Goal: Task Accomplishment & Management: Use online tool/utility

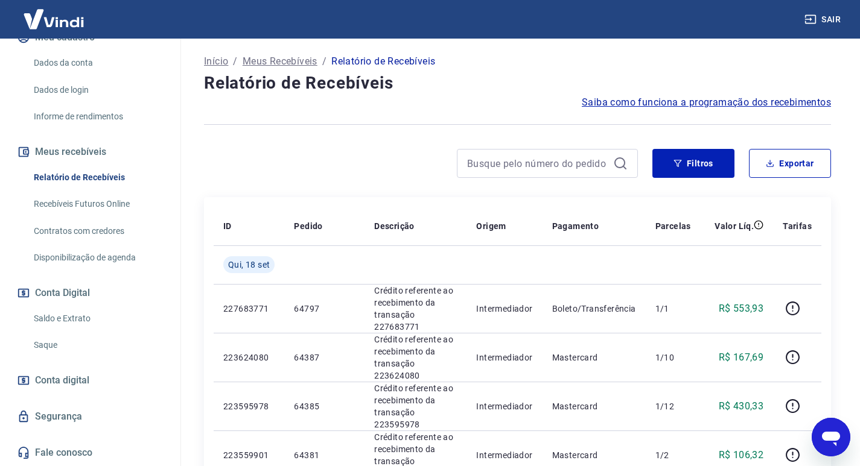
scroll to position [176, 0]
click at [63, 340] on link "Saque" at bounding box center [97, 345] width 137 height 25
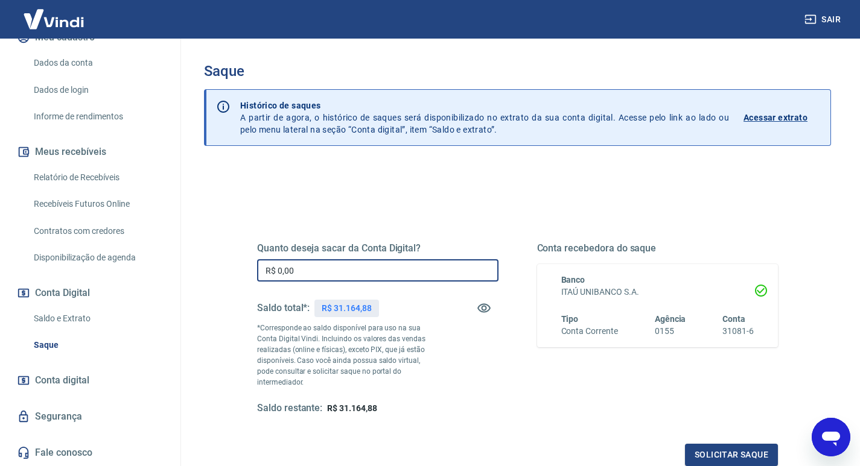
click at [458, 272] on input "R$ 0,00" at bounding box center [377, 270] width 241 height 22
type input "R$ 6.446,36"
click at [724, 447] on button "Solicitar saque" at bounding box center [731, 455] width 93 height 22
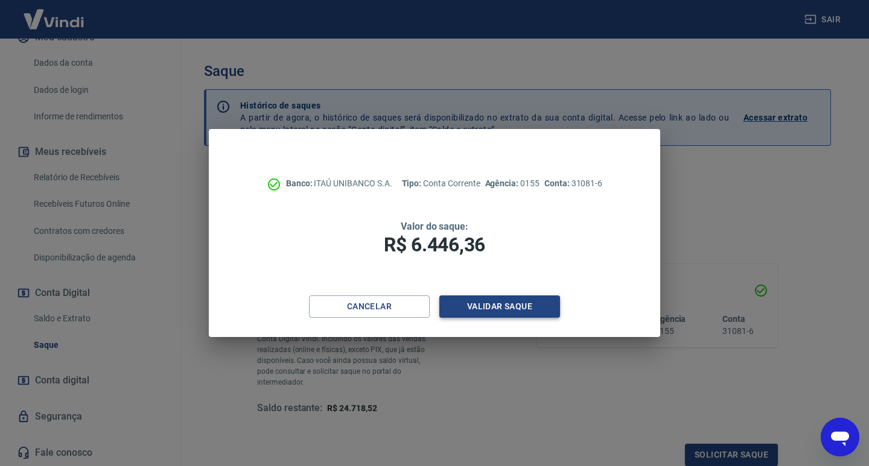
click at [496, 309] on button "Validar saque" at bounding box center [499, 307] width 121 height 22
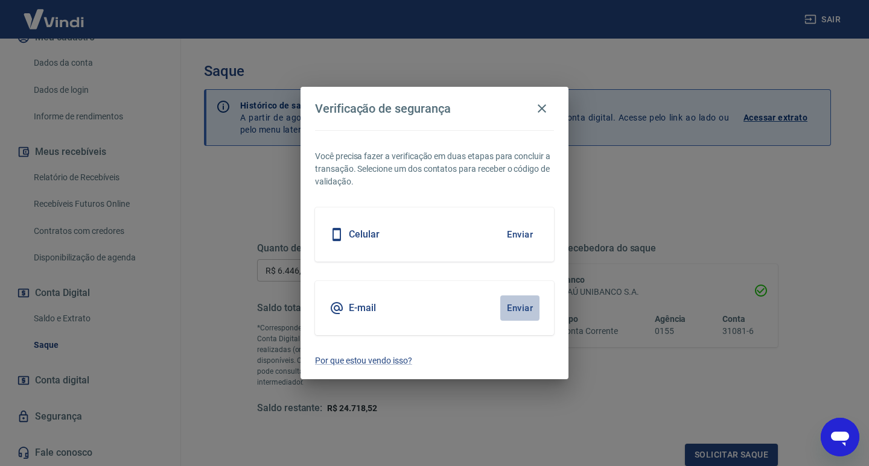
click at [510, 308] on button "Enviar" at bounding box center [519, 308] width 39 height 25
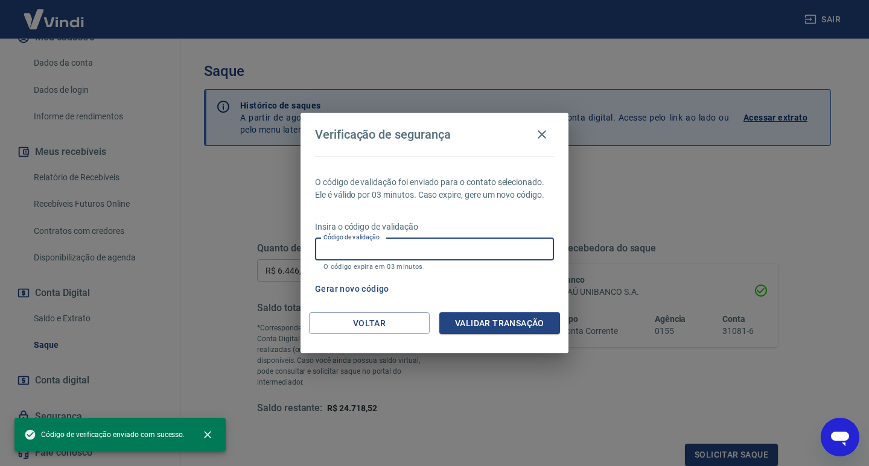
click at [354, 256] on input "Código de validação" at bounding box center [434, 249] width 239 height 22
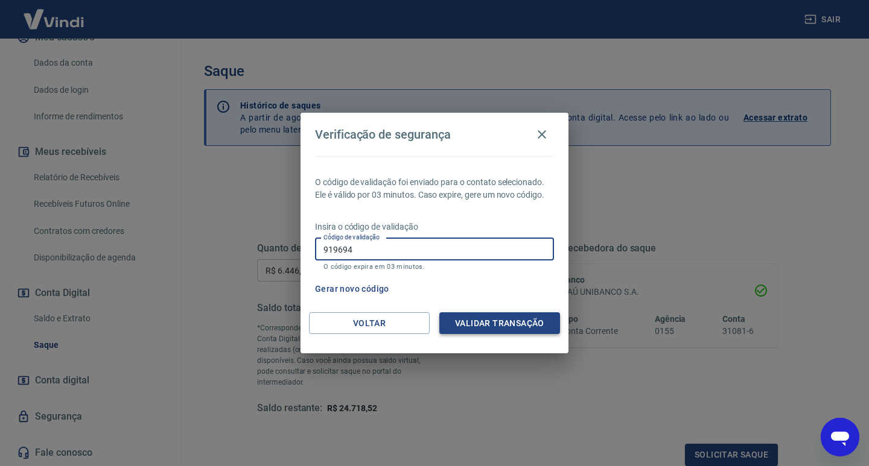
type input "919694"
click at [507, 321] on button "Validar transação" at bounding box center [499, 324] width 121 height 22
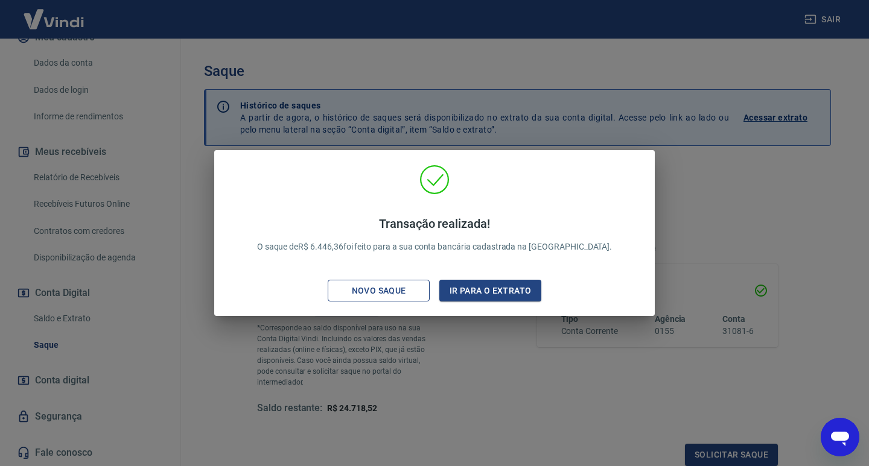
click at [374, 285] on div "Novo saque" at bounding box center [378, 291] width 83 height 15
